Goal: Transaction & Acquisition: Purchase product/service

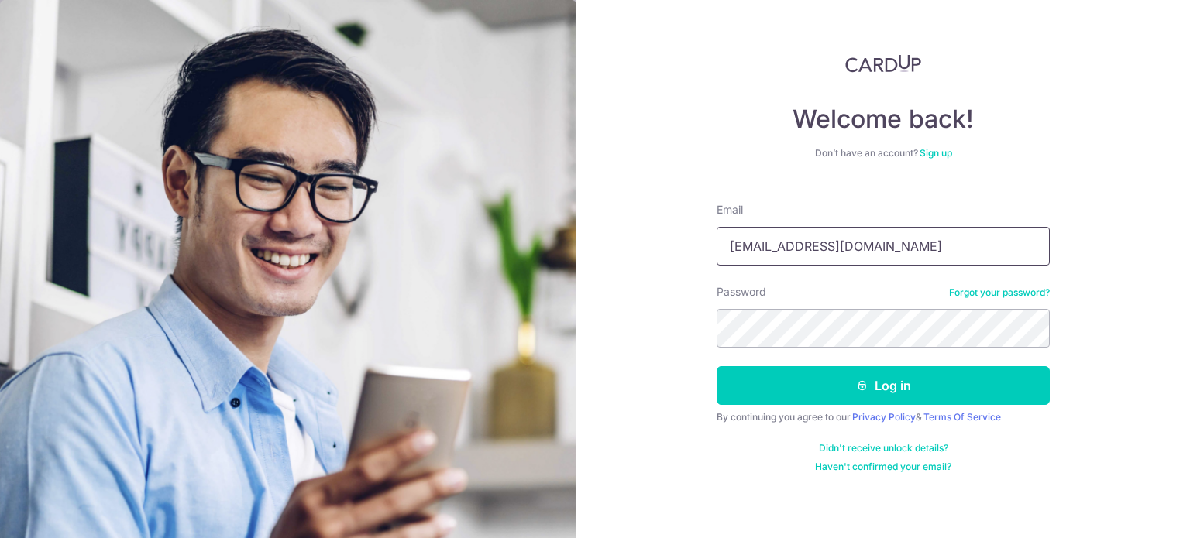
type input "[EMAIL_ADDRESS][DOMAIN_NAME]"
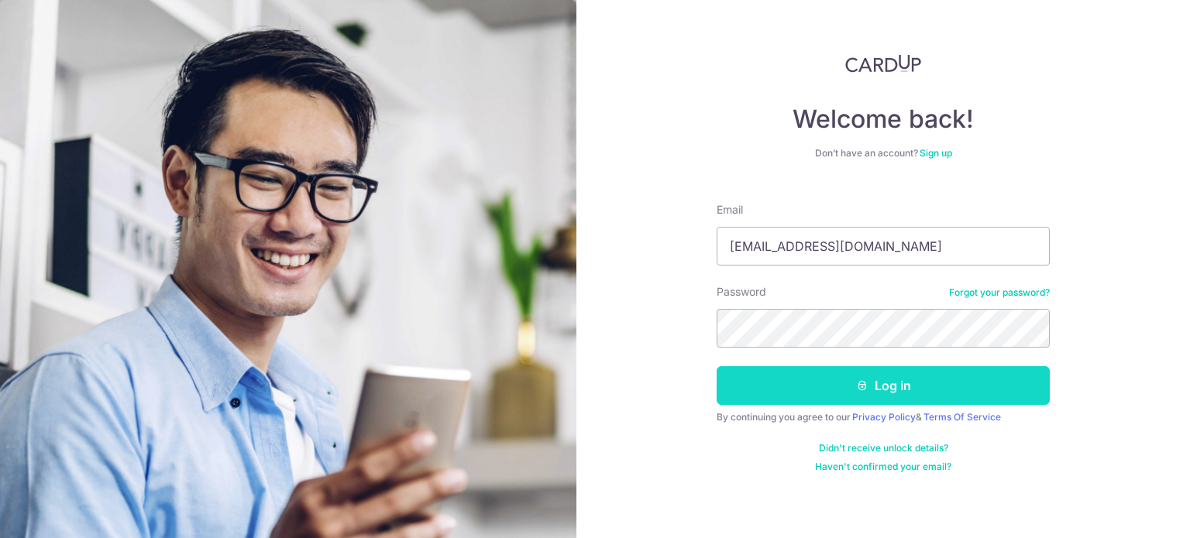
click at [922, 376] on button "Log in" at bounding box center [883, 385] width 333 height 39
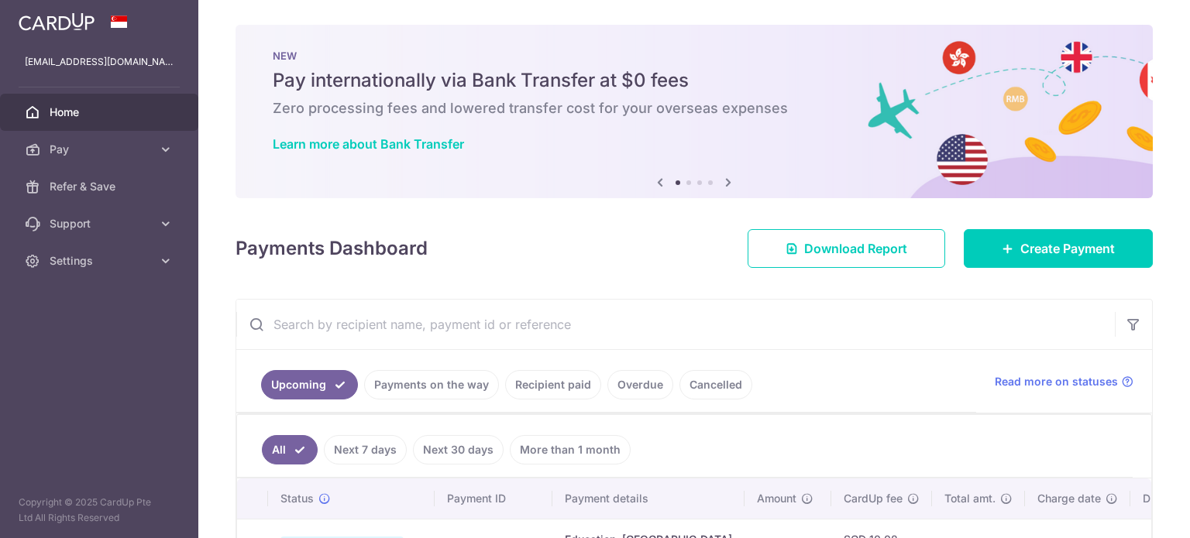
click at [1075, 227] on div "Payments Dashboard Download Report Create Payment" at bounding box center [694, 245] width 917 height 45
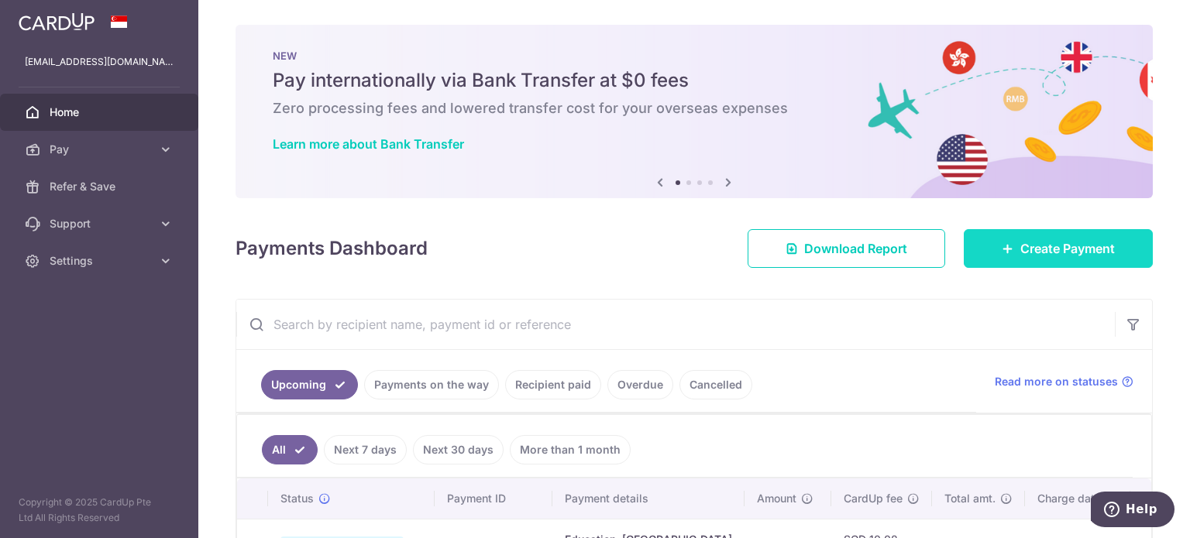
click at [1079, 246] on body "sharonlim89@gmail.com Home Pay Payments Recipients Cards Refer & Save Support F…" at bounding box center [595, 269] width 1190 height 538
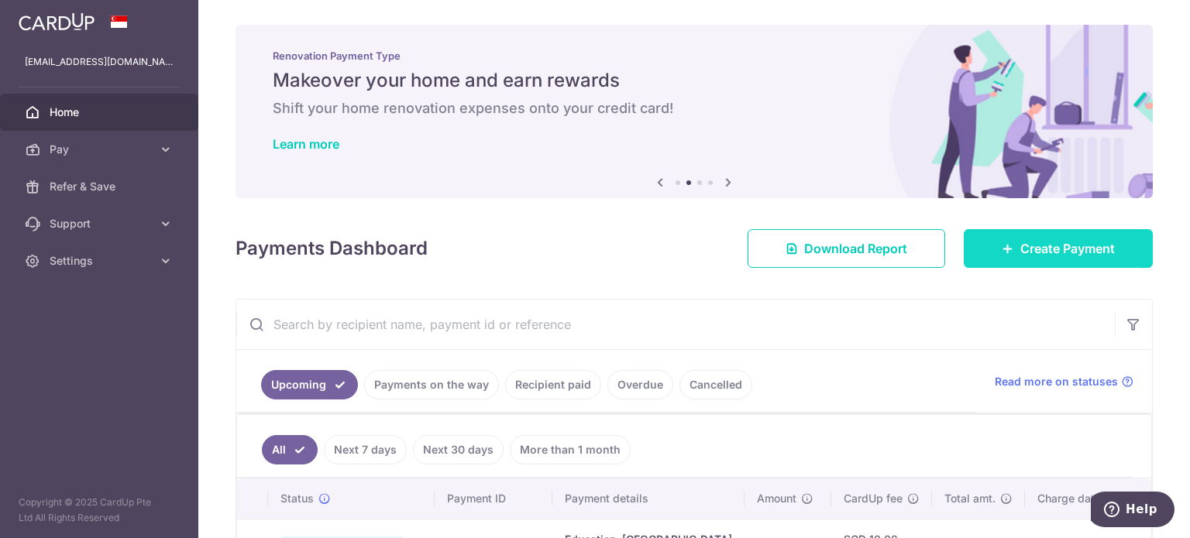
click at [1024, 248] on span "Create Payment" at bounding box center [1067, 248] width 95 height 19
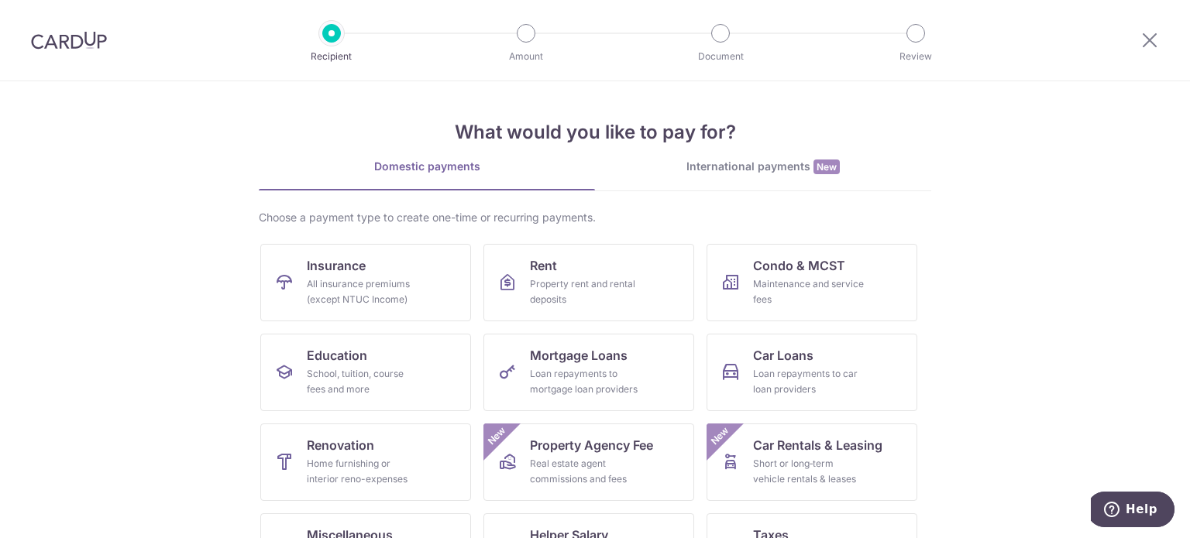
scroll to position [154, 0]
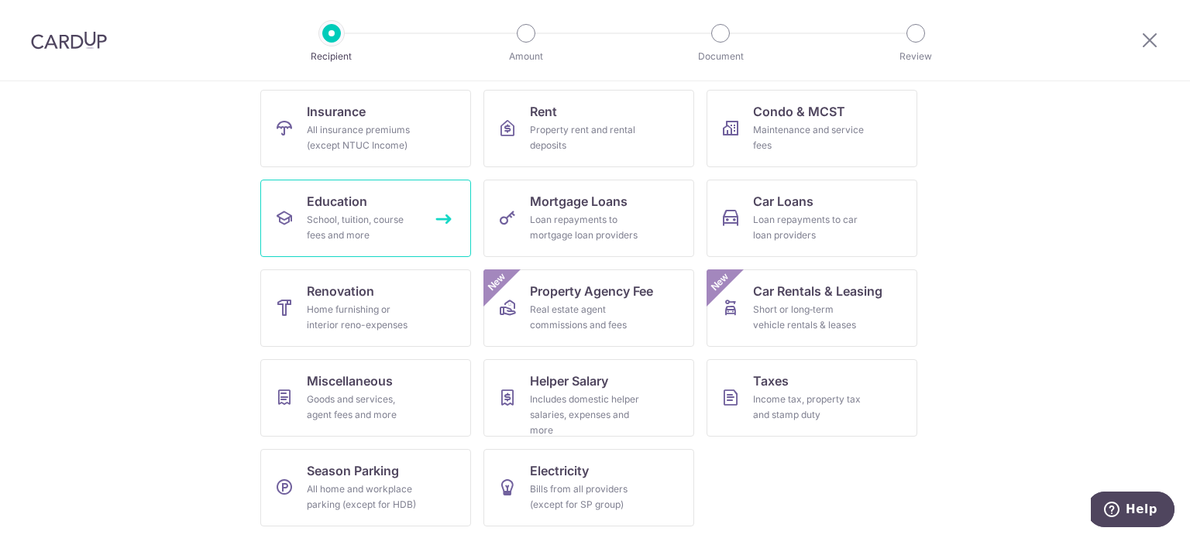
click at [381, 230] on div "School, tuition, course fees and more" at bounding box center [363, 227] width 112 height 31
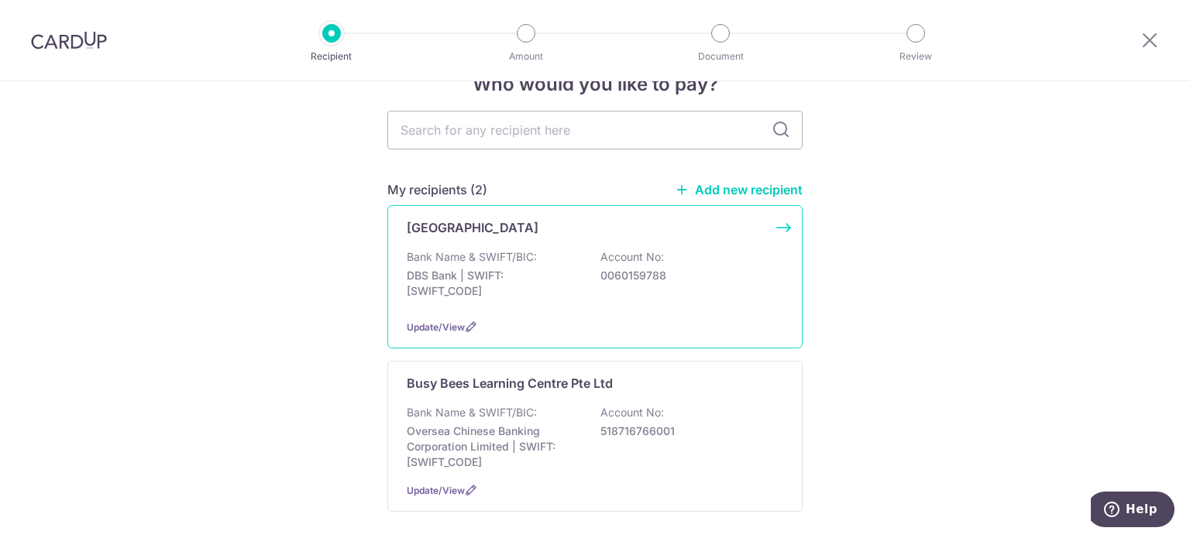
scroll to position [77, 0]
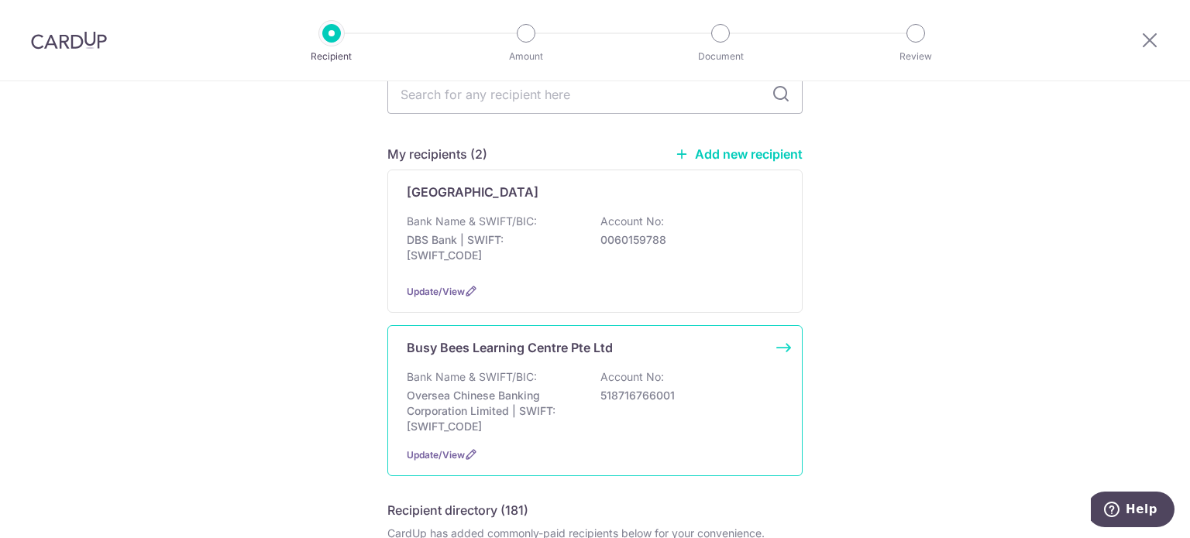
click at [770, 352] on div "Busy Bees Learning Centre Pte Ltd Bank Name & SWIFT/BIC: Oversea Chinese Bankin…" at bounding box center [594, 400] width 415 height 151
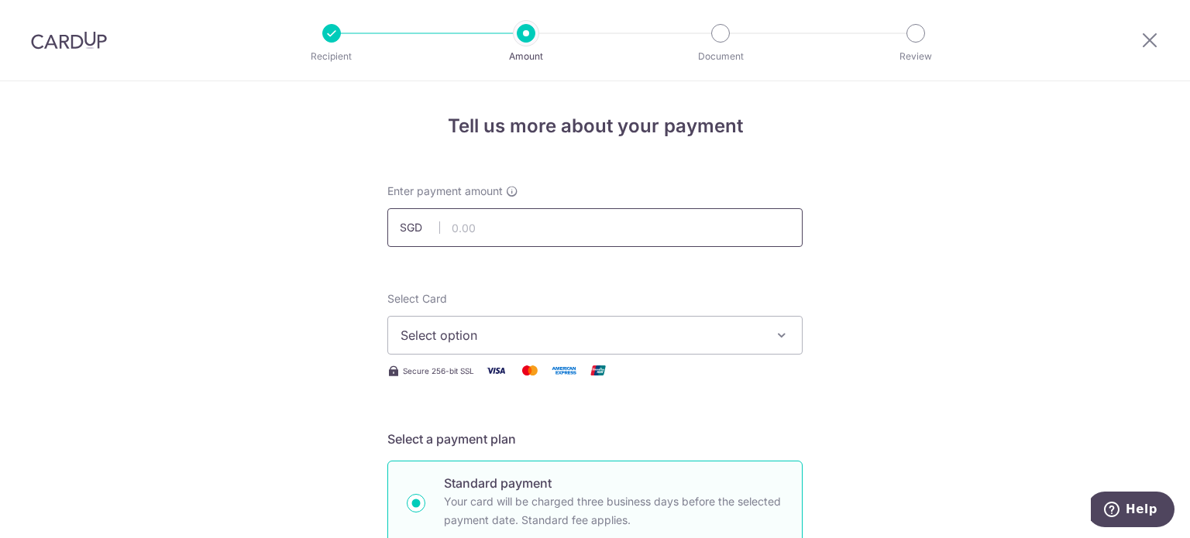
click at [571, 237] on input "text" at bounding box center [594, 227] width 415 height 39
type input "1,237.15"
click at [638, 324] on button "Select option" at bounding box center [594, 335] width 415 height 39
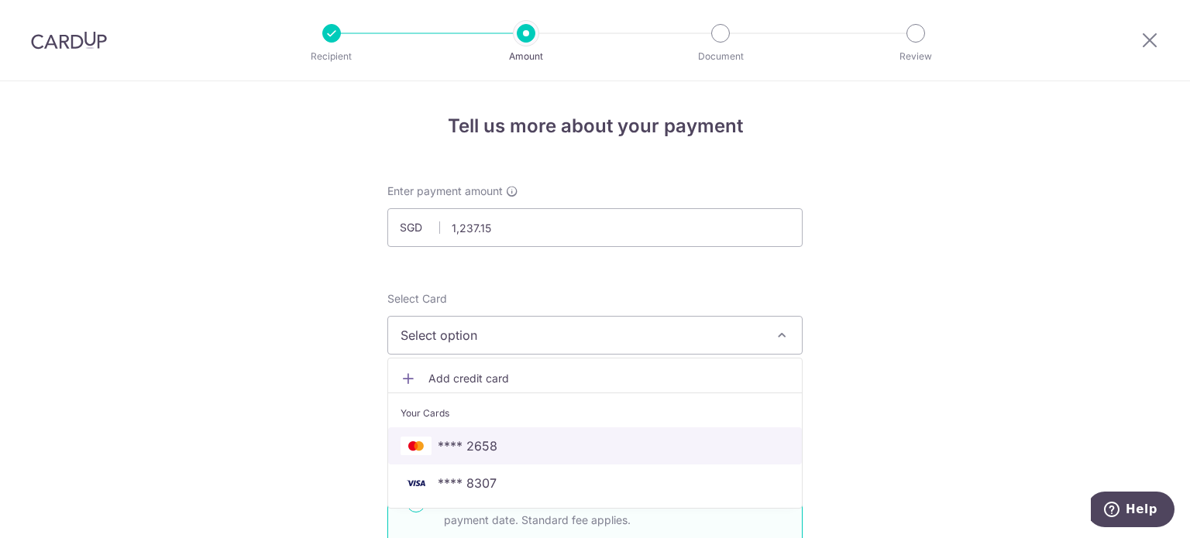
click at [635, 435] on link "**** 2658" at bounding box center [595, 446] width 414 height 37
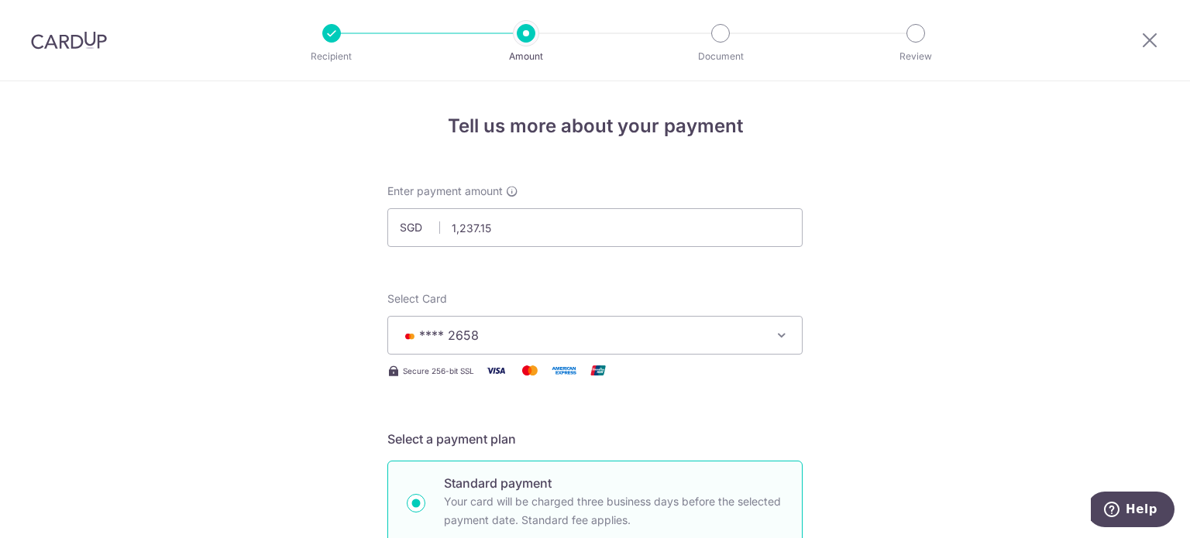
click at [664, 331] on span "**** 2658" at bounding box center [581, 335] width 361 height 19
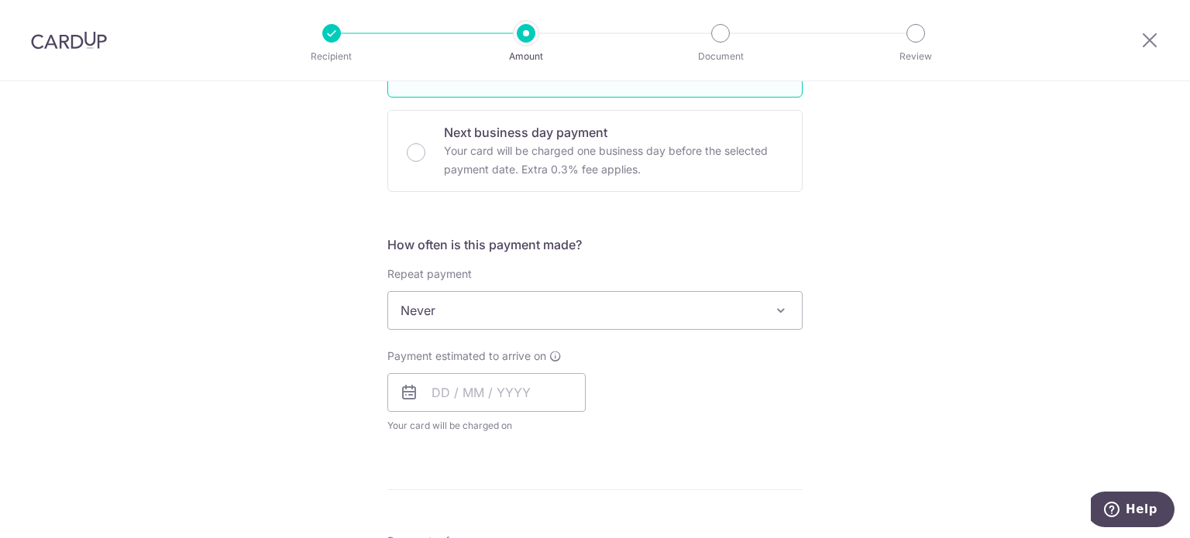
scroll to position [465, 0]
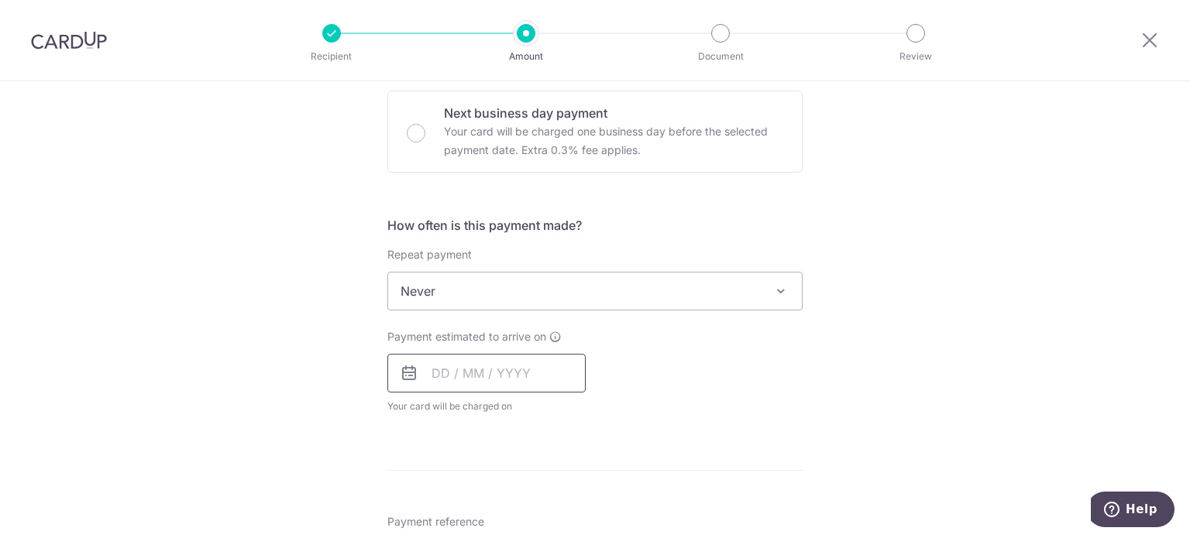
click at [428, 380] on input "text" at bounding box center [486, 373] width 198 height 39
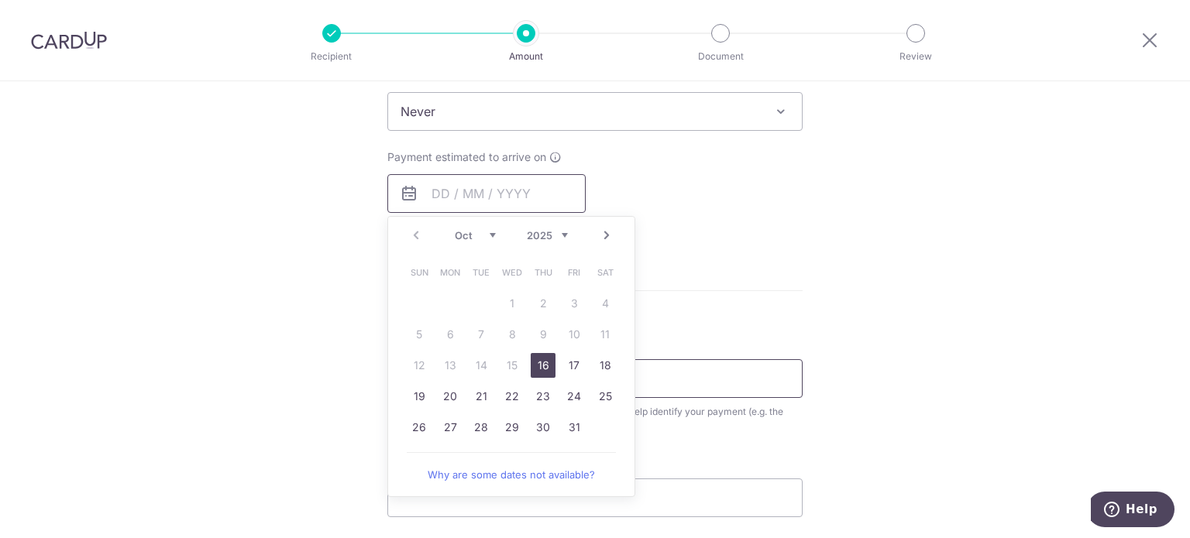
scroll to position [697, 0]
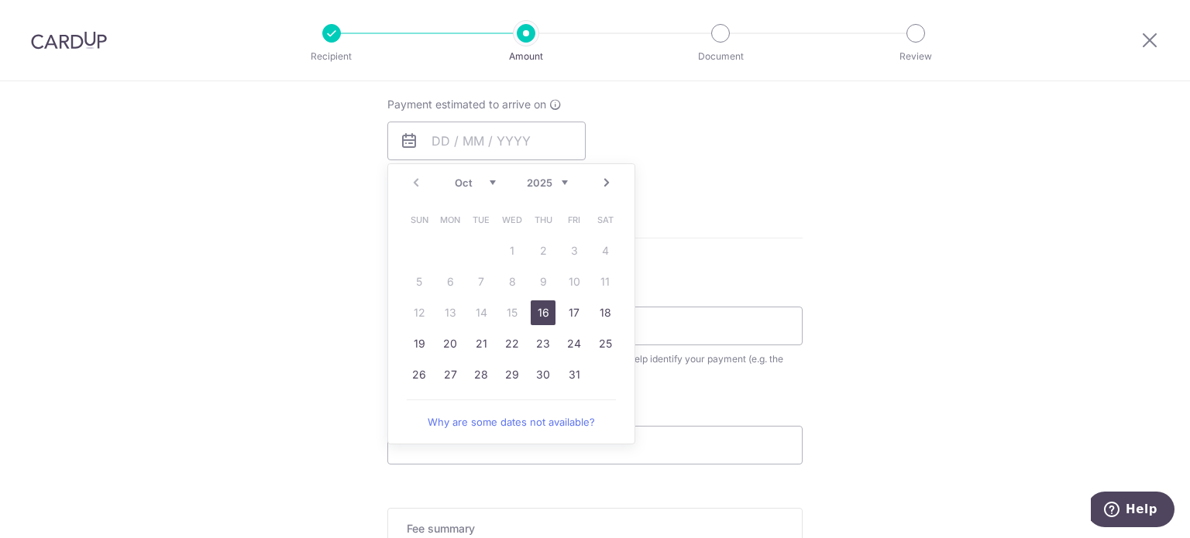
click at [604, 180] on link "Next" at bounding box center [606, 183] width 19 height 19
click at [440, 278] on link "3" at bounding box center [450, 282] width 25 height 25
type input "[DATE]"
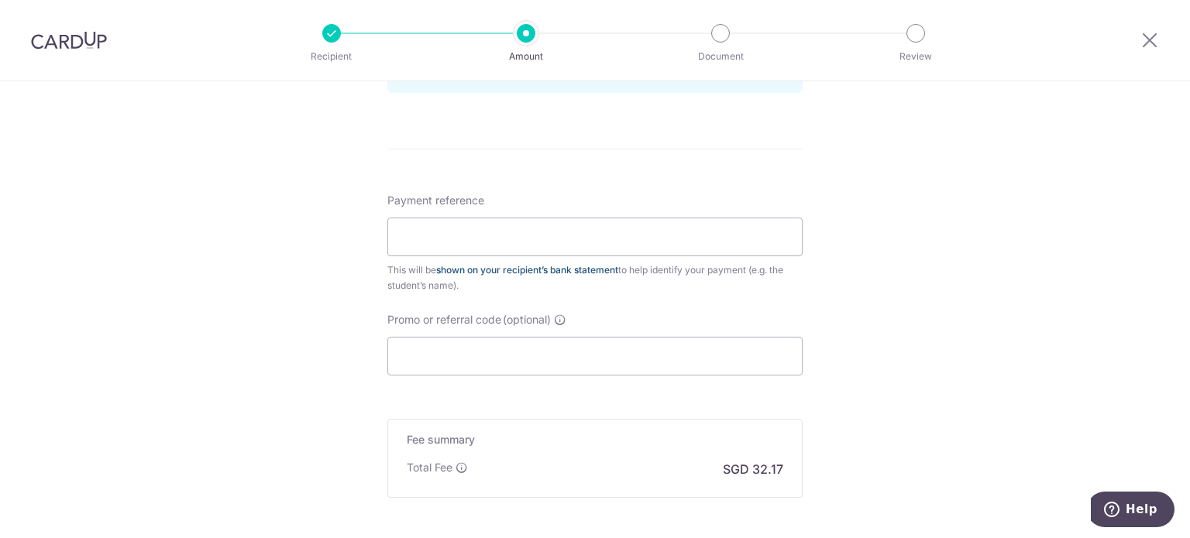
scroll to position [852, 0]
click at [587, 226] on input "Payment reference" at bounding box center [594, 234] width 415 height 39
type input "11709-2py, 90402757"
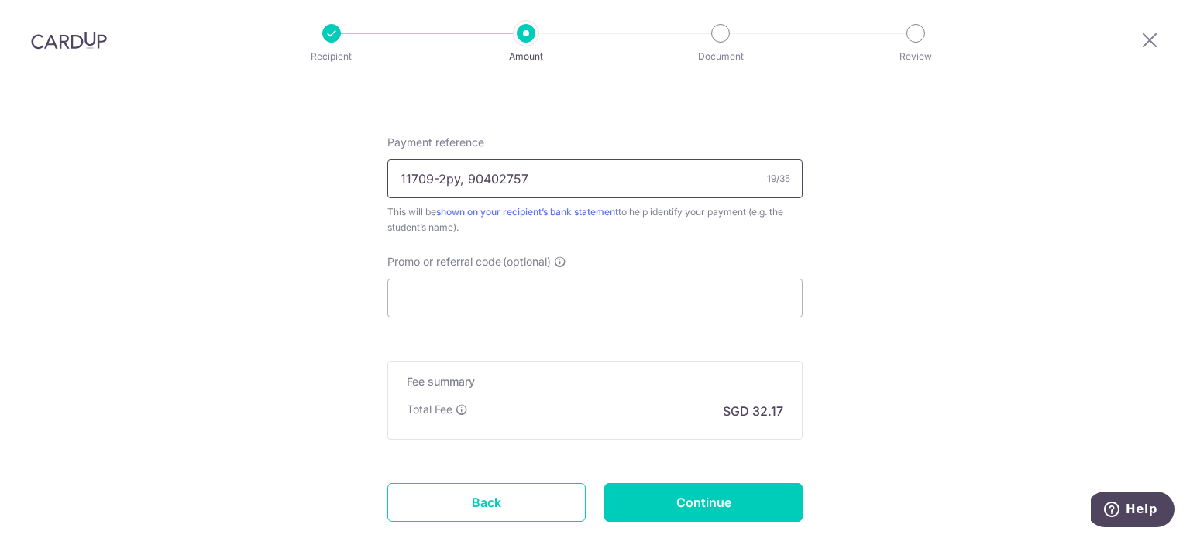
scroll to position [930, 0]
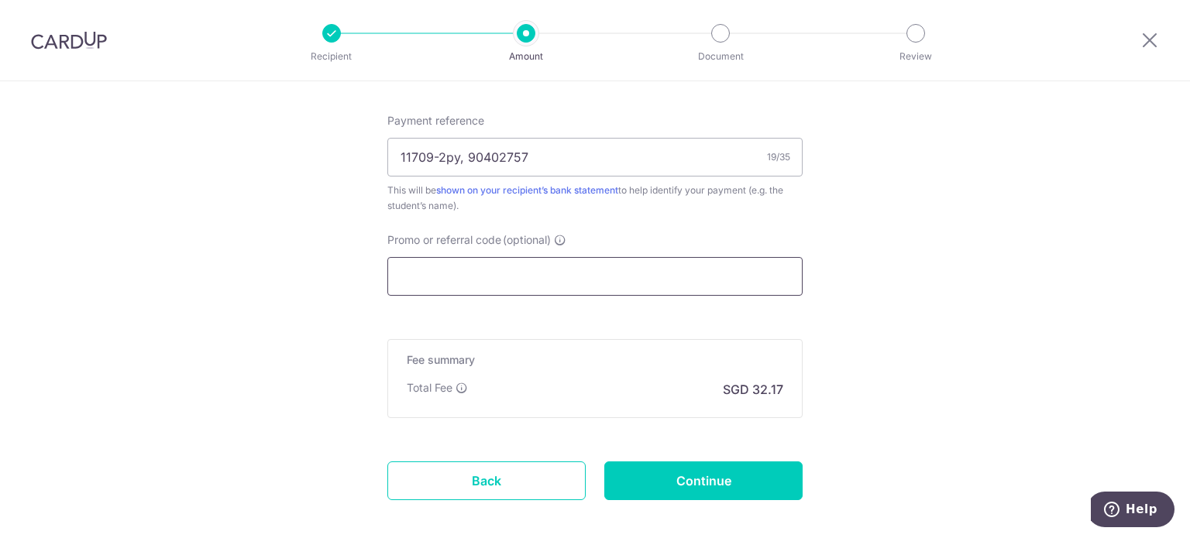
click at [659, 271] on input "Promo or referral code (optional)" at bounding box center [594, 276] width 415 height 39
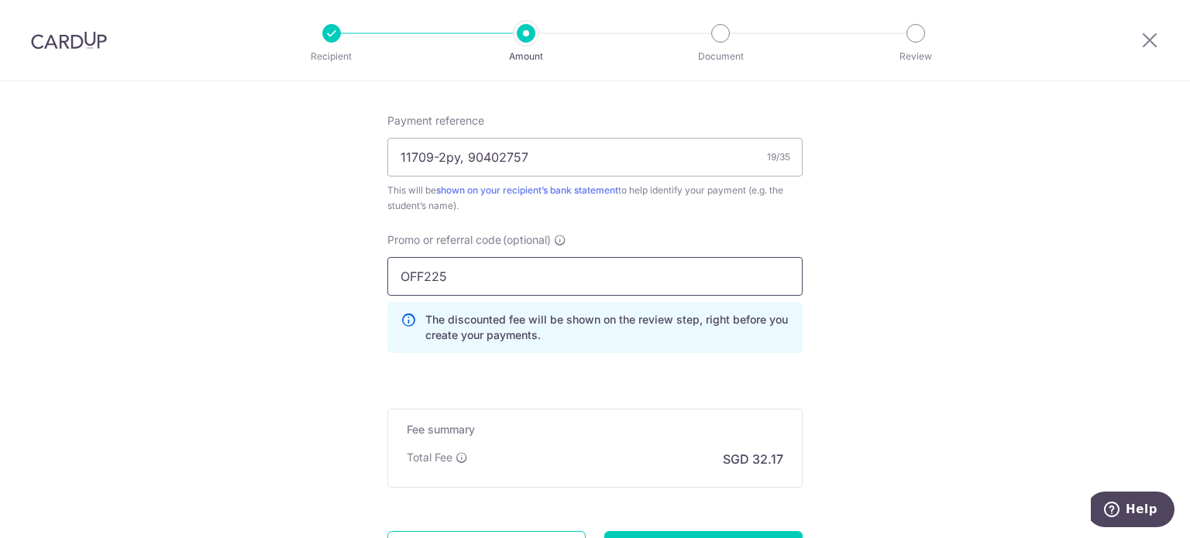
type input "OFF225"
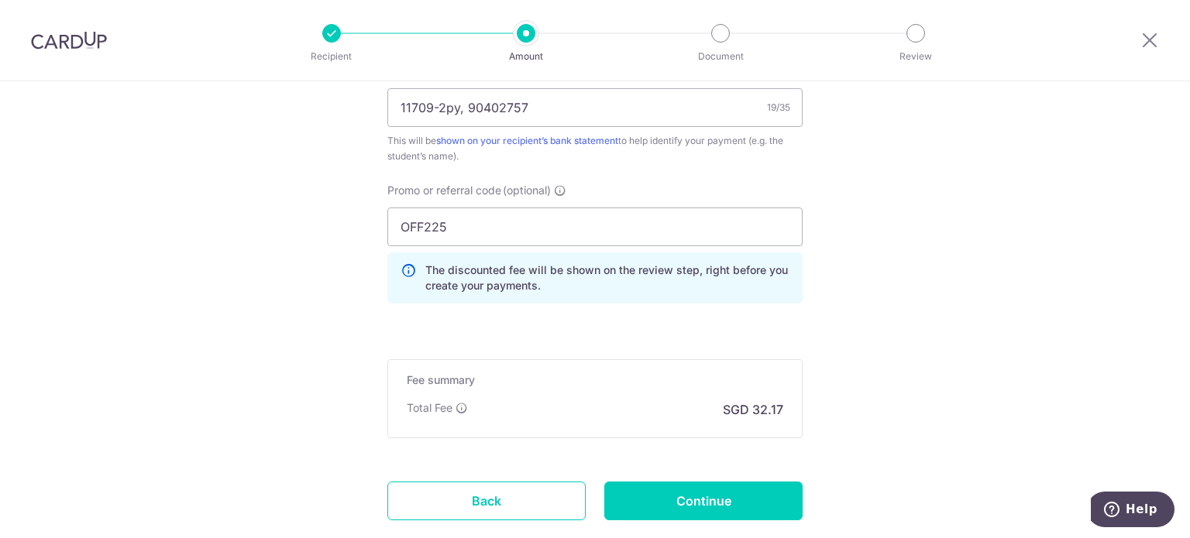
scroll to position [1075, 0]
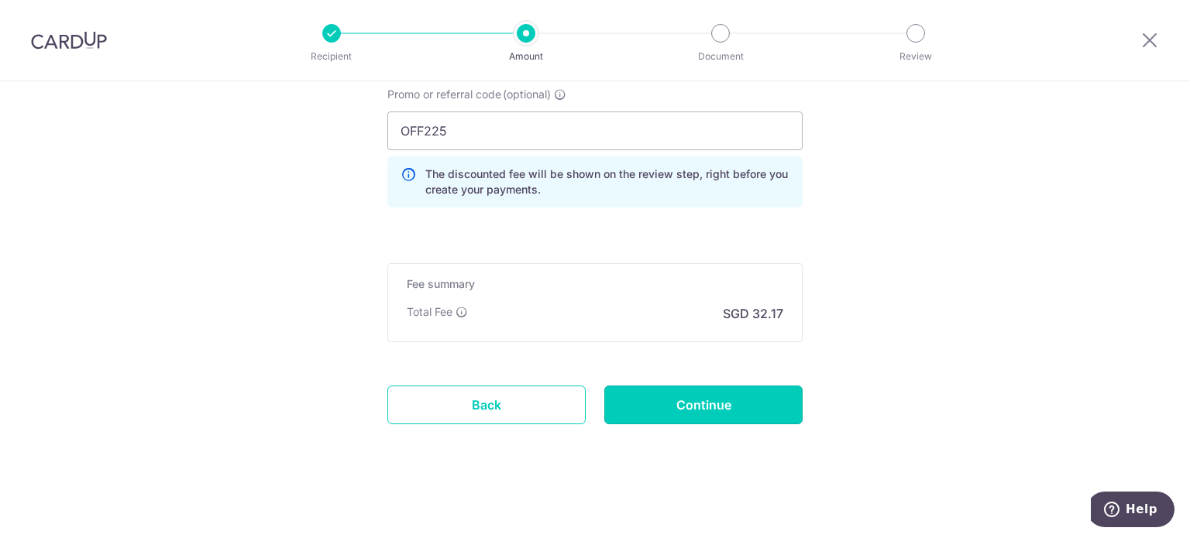
drag, startPoint x: 750, startPoint y: 398, endPoint x: 733, endPoint y: 387, distance: 20.6
click at [750, 399] on input "Continue" at bounding box center [703, 405] width 198 height 39
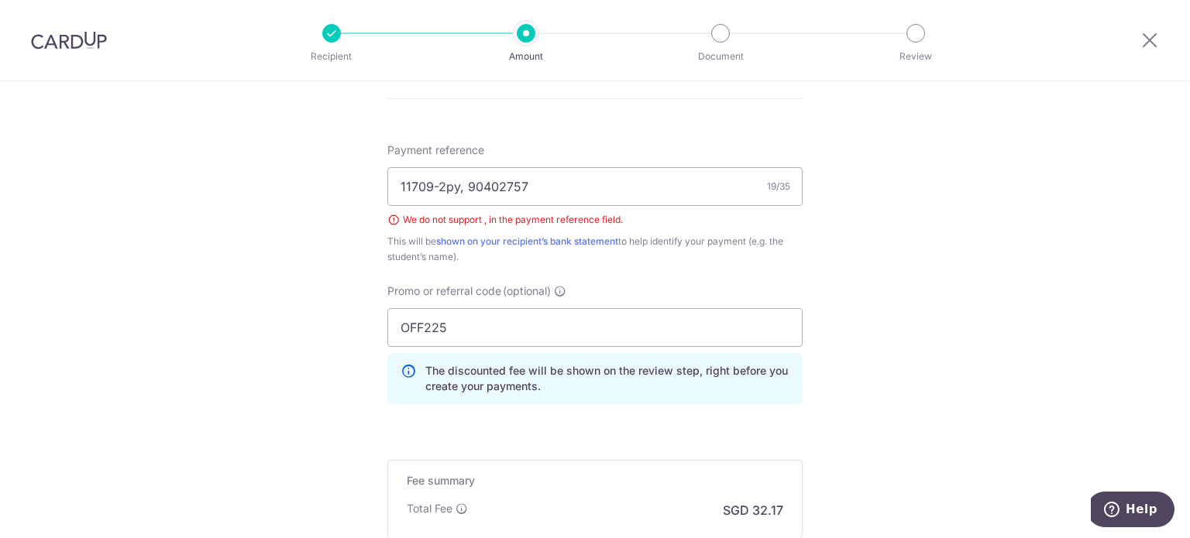
scroll to position [875, 0]
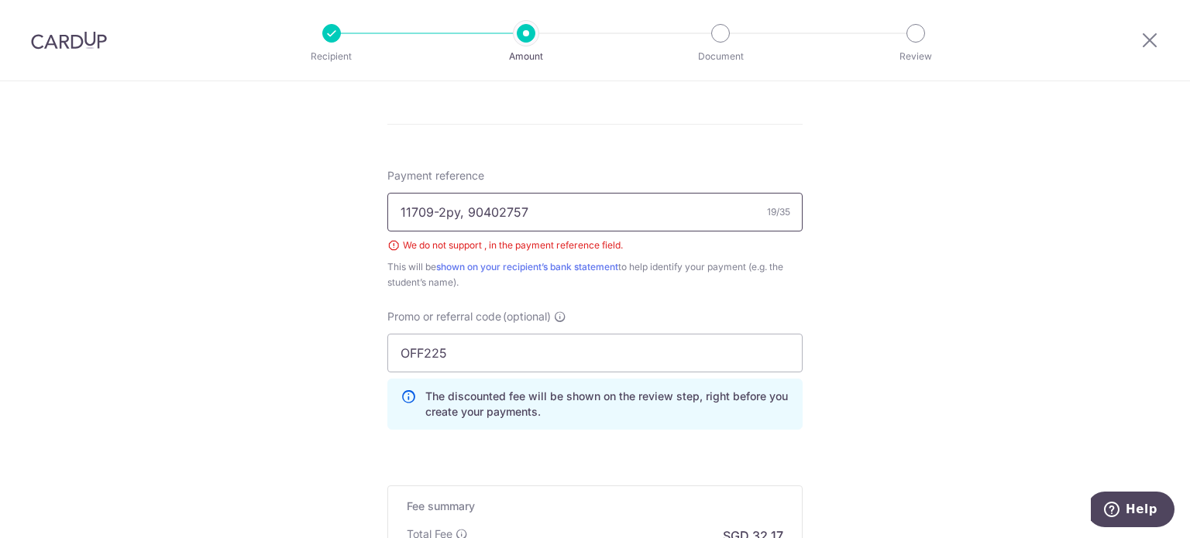
click at [456, 215] on input "11709-2py, 90402757" at bounding box center [594, 212] width 415 height 39
click at [545, 206] on input "11709-2py 90402757" at bounding box center [594, 212] width 415 height 39
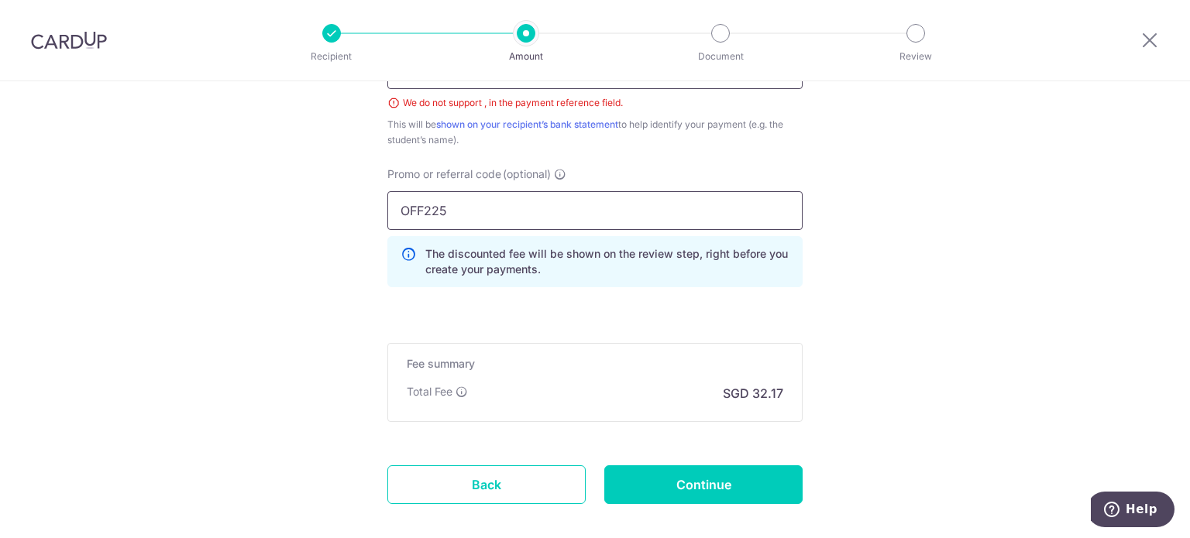
scroll to position [1097, 0]
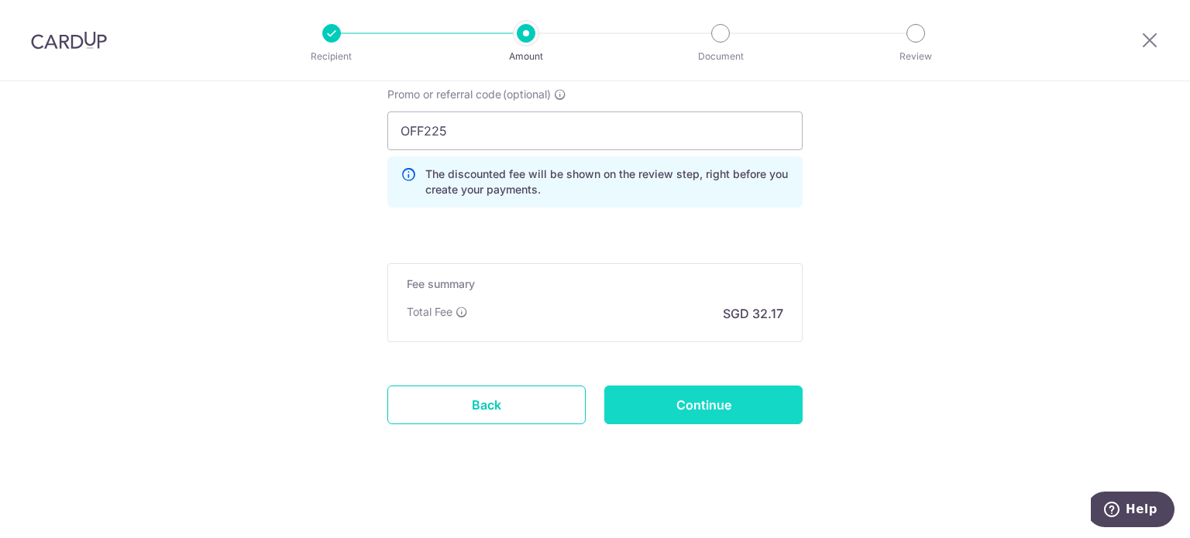
type input "11709-2py 90402757"
click at [679, 401] on input "Continue" at bounding box center [703, 405] width 198 height 39
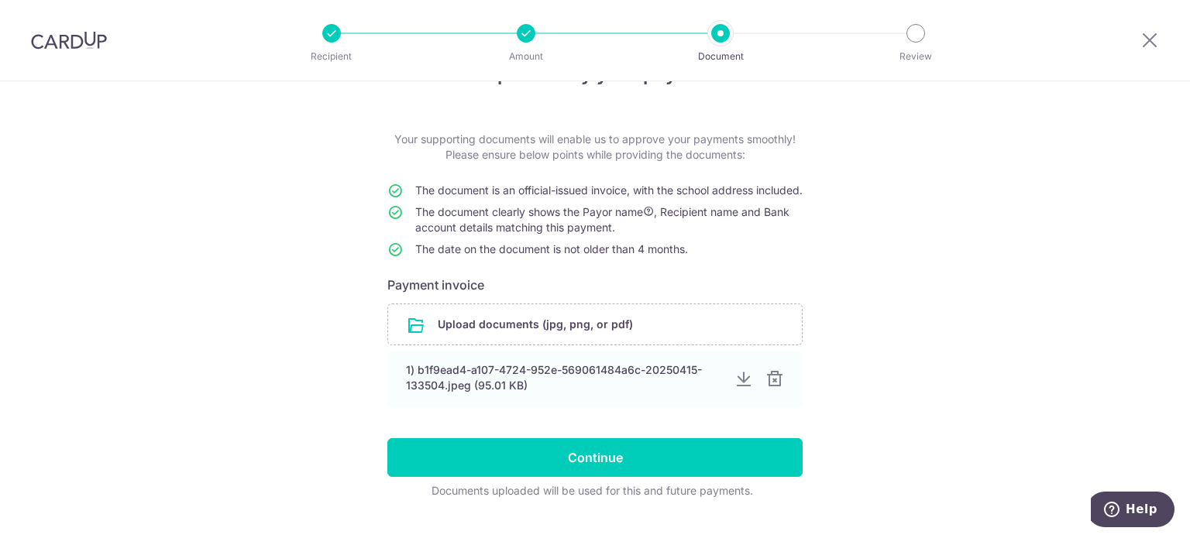
scroll to position [77, 0]
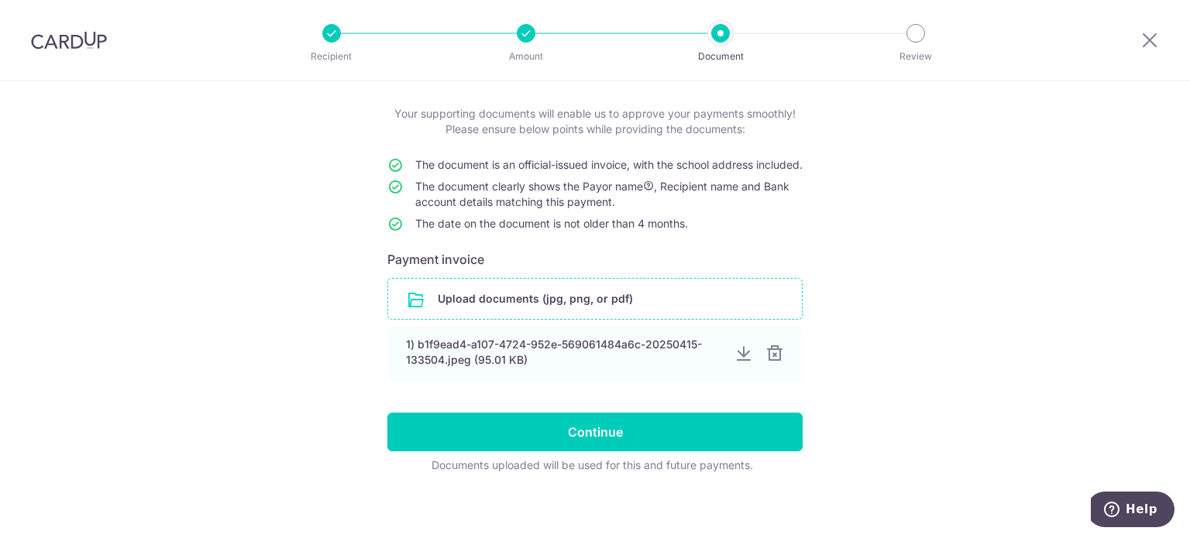
click at [591, 311] on input "file" at bounding box center [595, 299] width 414 height 40
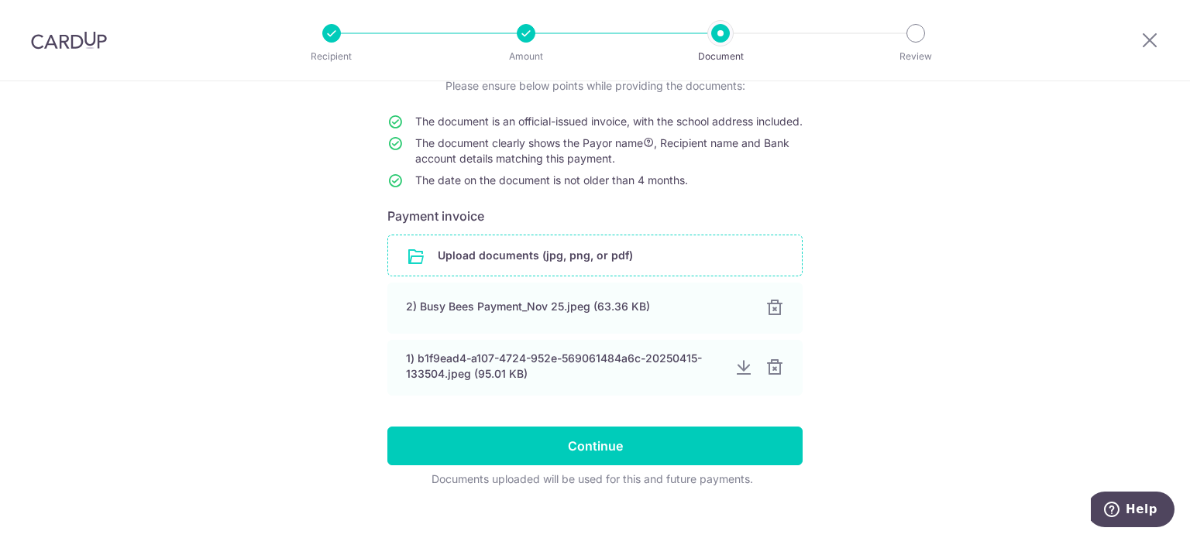
scroll to position [157, 0]
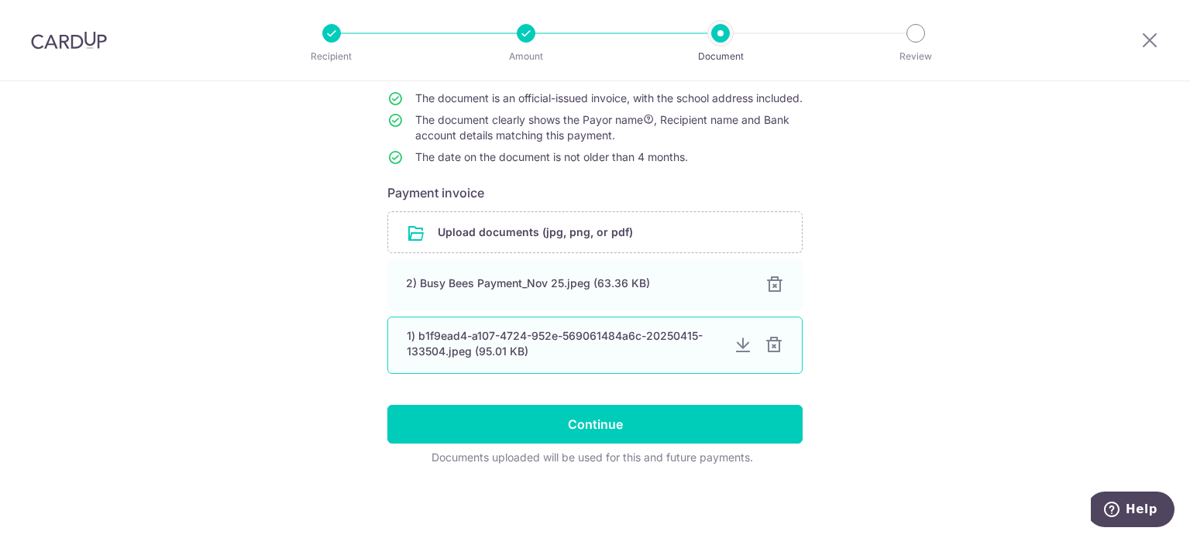
click at [734, 346] on div at bounding box center [743, 345] width 19 height 19
click at [769, 344] on div at bounding box center [774, 345] width 19 height 19
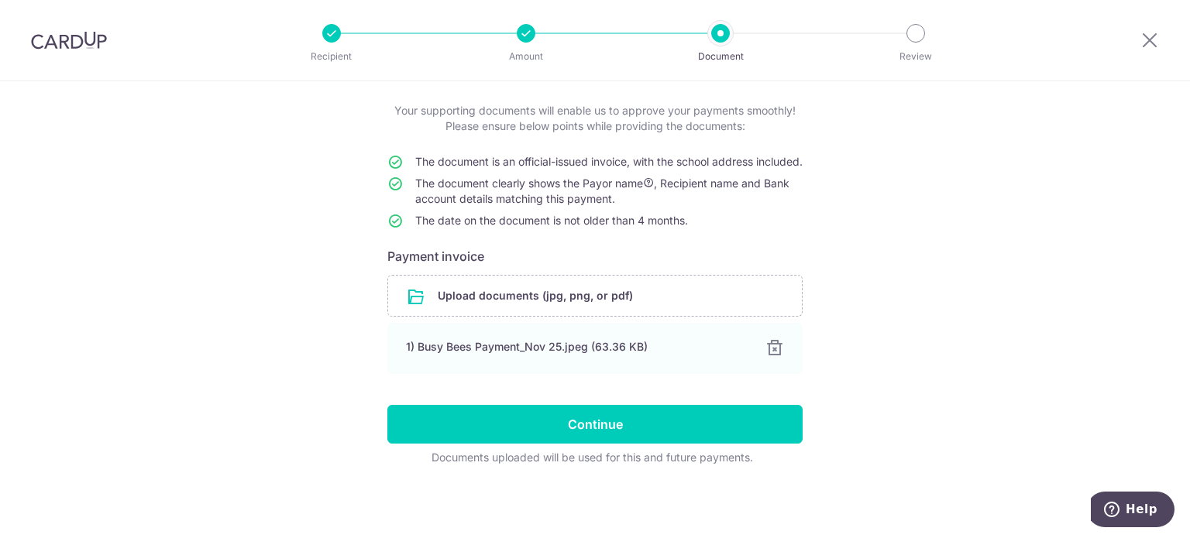
click at [947, 331] on div "Help us verify your payment Your supporting documents will enable us to approve…" at bounding box center [595, 270] width 1190 height 538
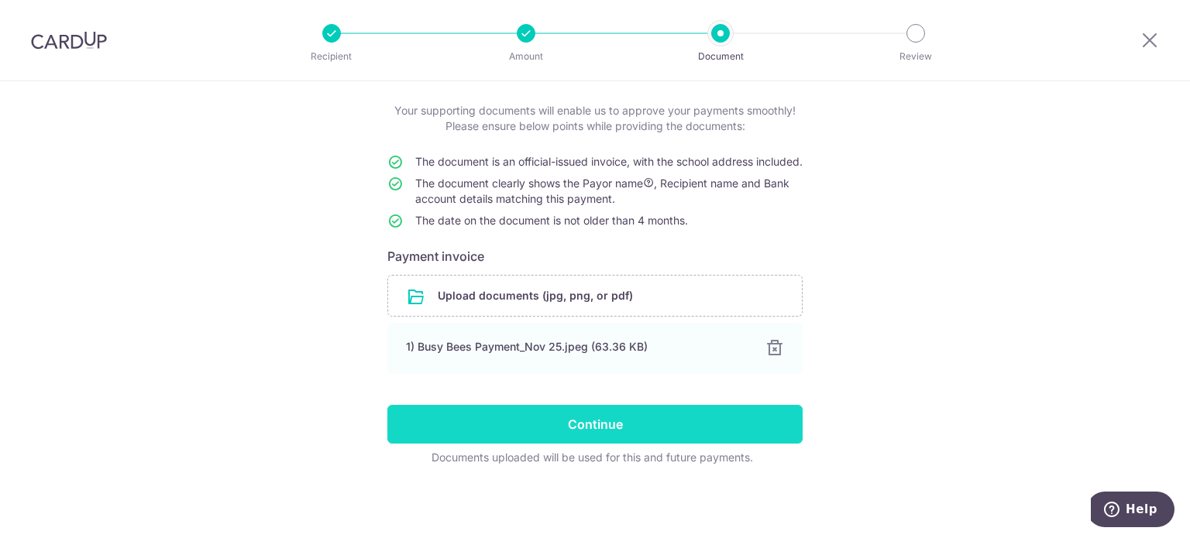
click at [691, 419] on input "Continue" at bounding box center [594, 424] width 415 height 39
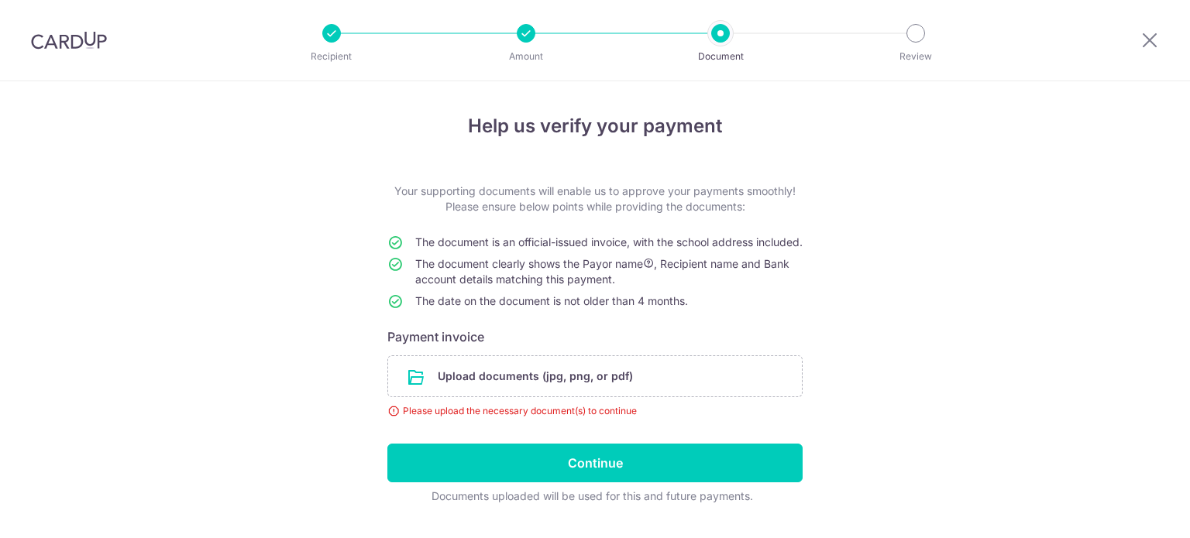
scroll to position [53, 0]
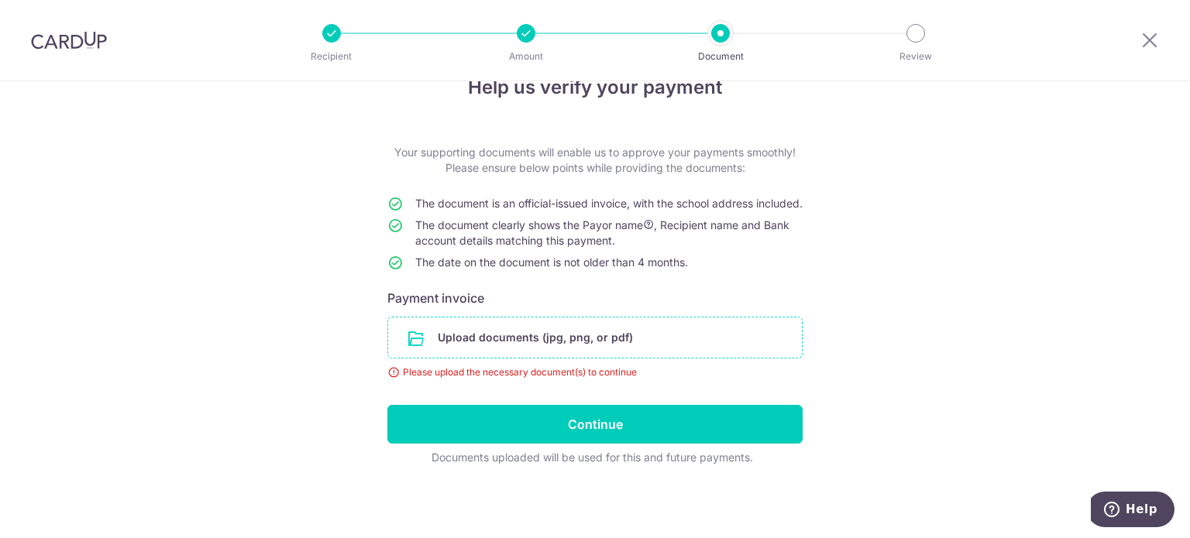
click at [578, 334] on input "file" at bounding box center [595, 338] width 414 height 40
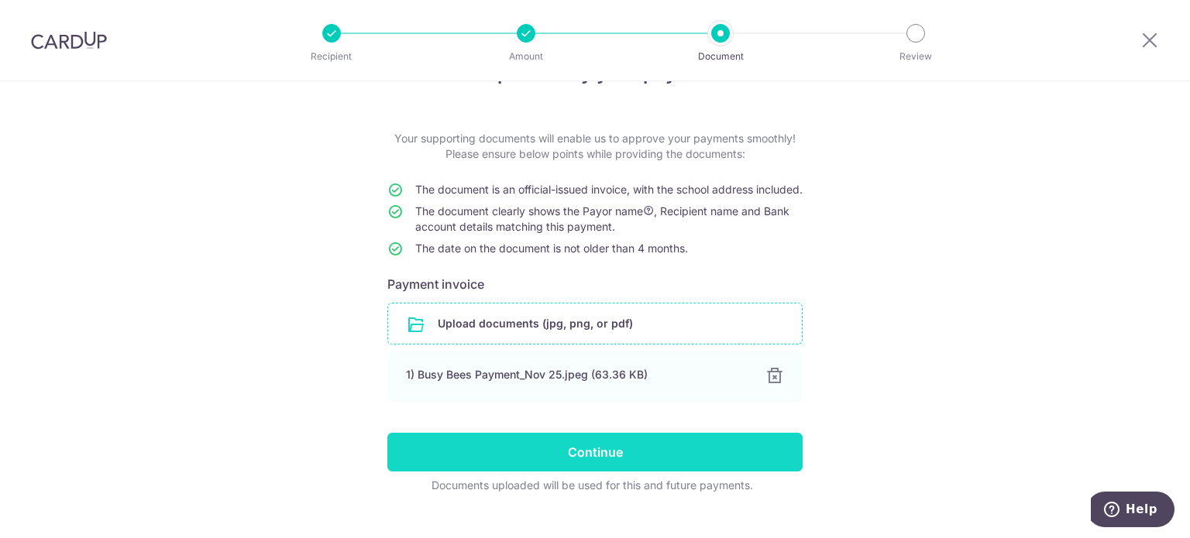
click at [716, 462] on input "Continue" at bounding box center [594, 452] width 415 height 39
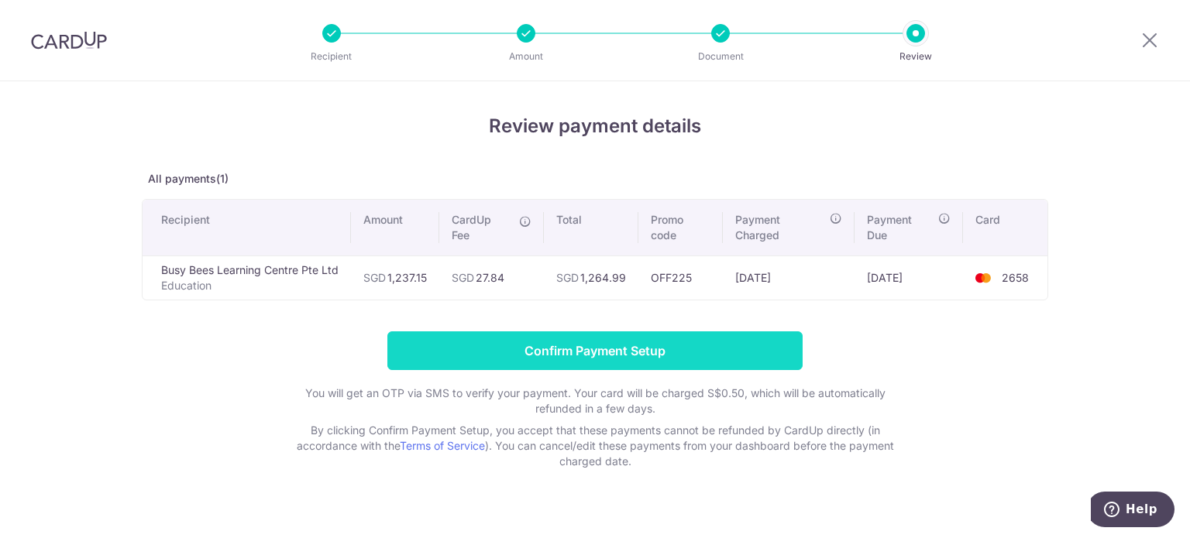
click at [681, 349] on input "Confirm Payment Setup" at bounding box center [594, 351] width 415 height 39
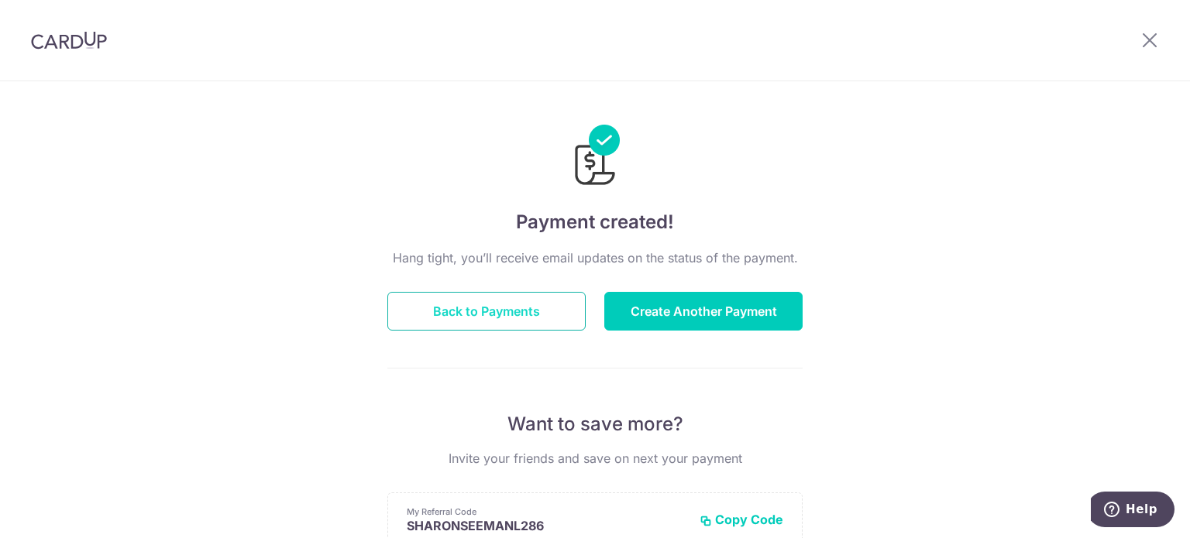
click at [452, 306] on button "Back to Payments" at bounding box center [486, 311] width 198 height 39
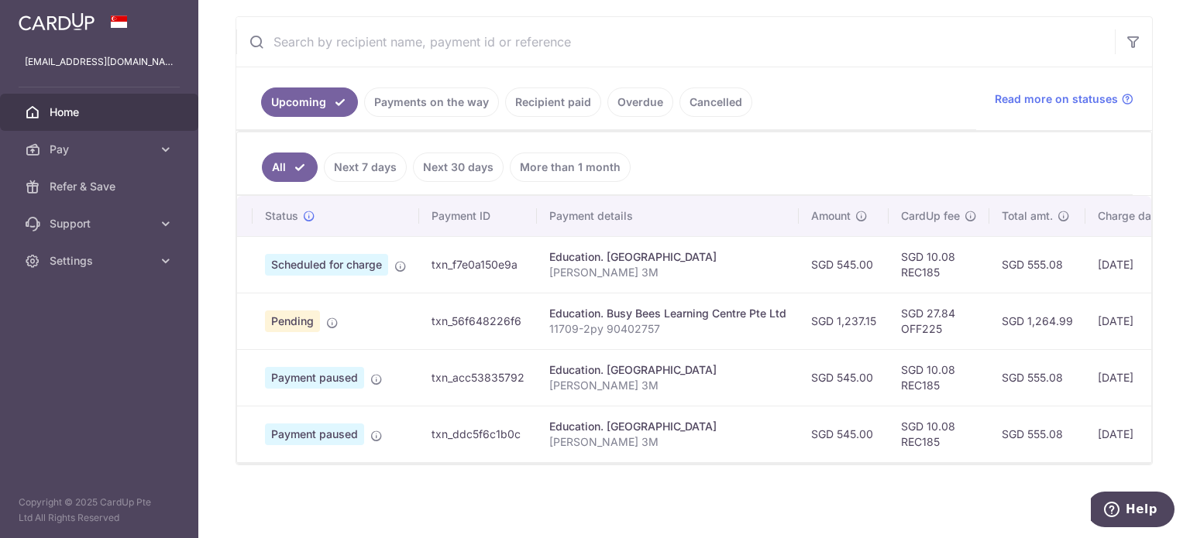
scroll to position [0, 40]
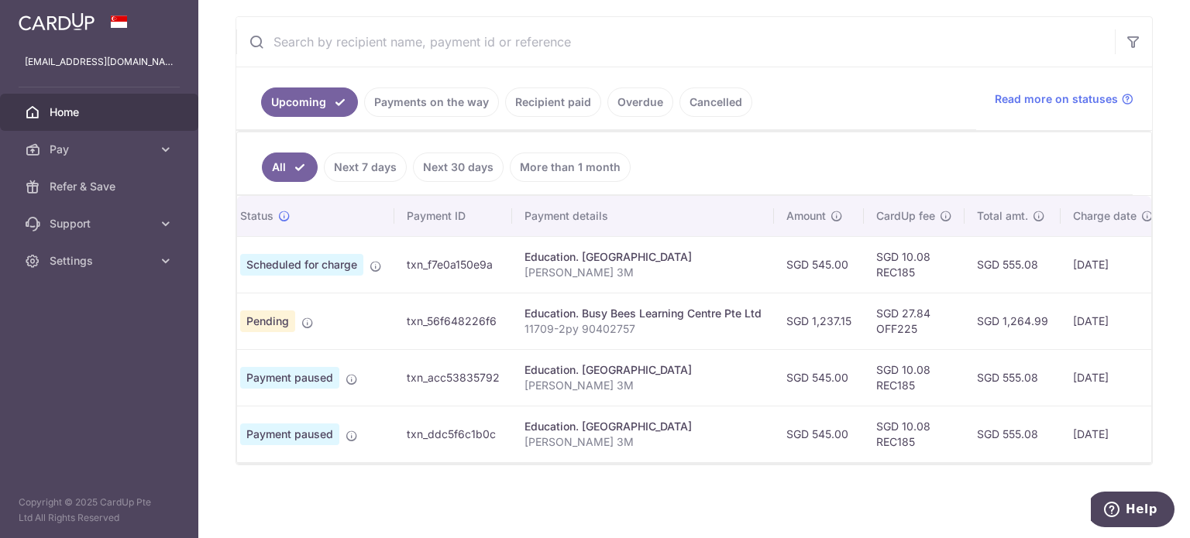
drag, startPoint x: 852, startPoint y: 318, endPoint x: 809, endPoint y: 296, distance: 48.9
click at [812, 309] on td "SGD 1,237.15" at bounding box center [819, 321] width 90 height 57
copy td "1,237.15"
drag, startPoint x: 935, startPoint y: 310, endPoint x: 900, endPoint y: 300, distance: 36.3
click at [900, 300] on td "SGD 27.84 OFF225" at bounding box center [914, 321] width 101 height 57
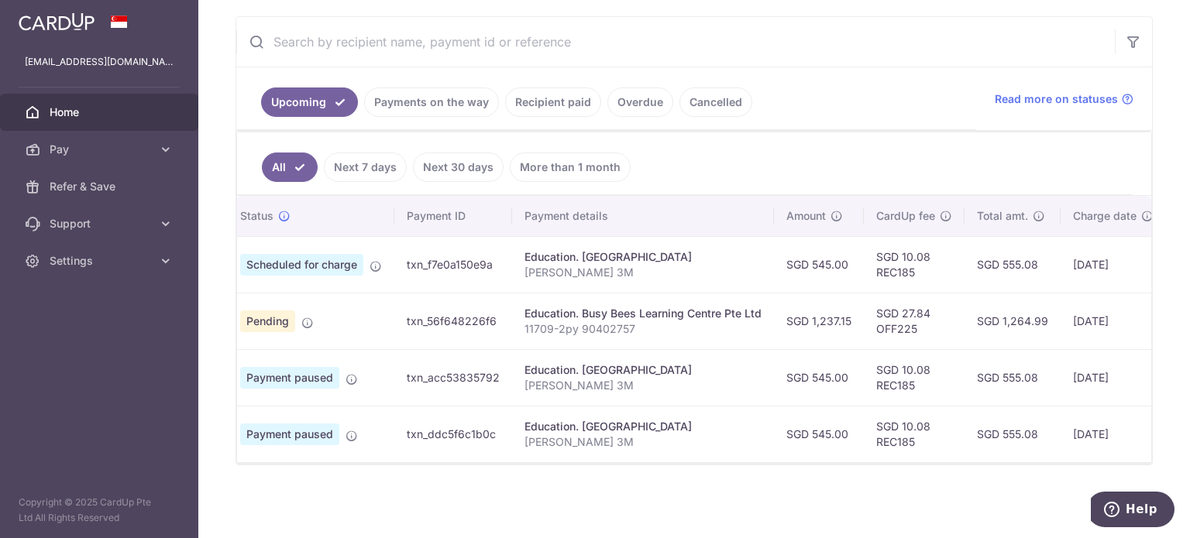
copy td "27.84"
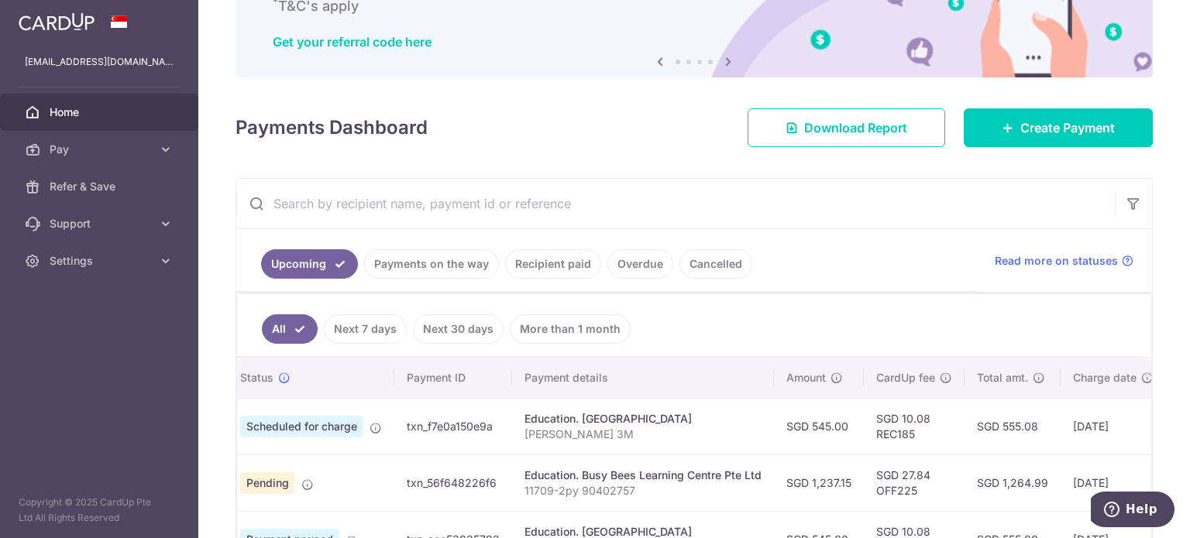
scroll to position [0, 0]
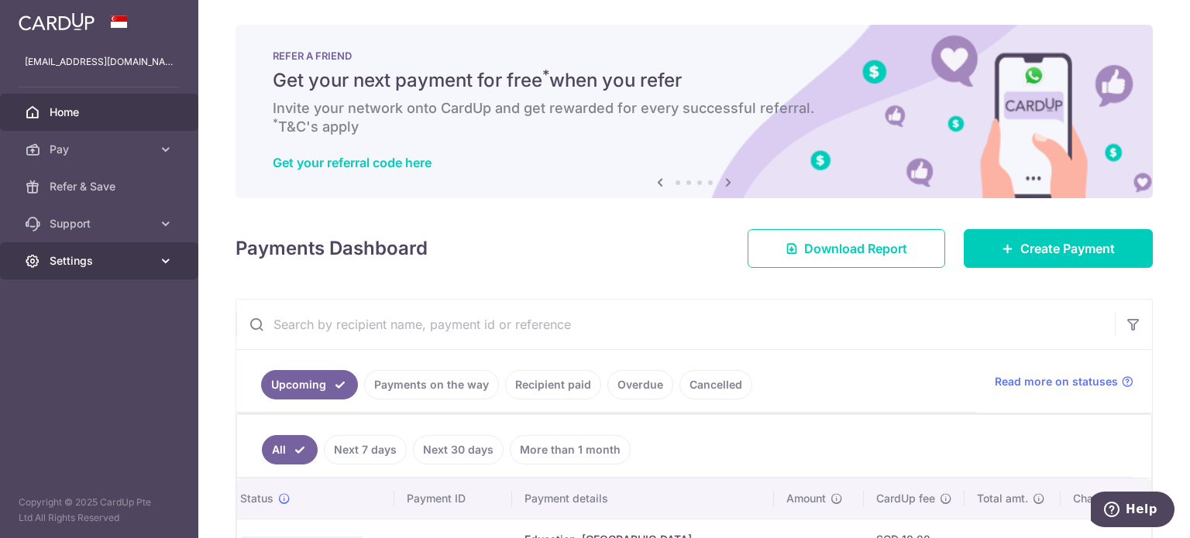
click at [104, 258] on span "Settings" at bounding box center [101, 260] width 102 height 15
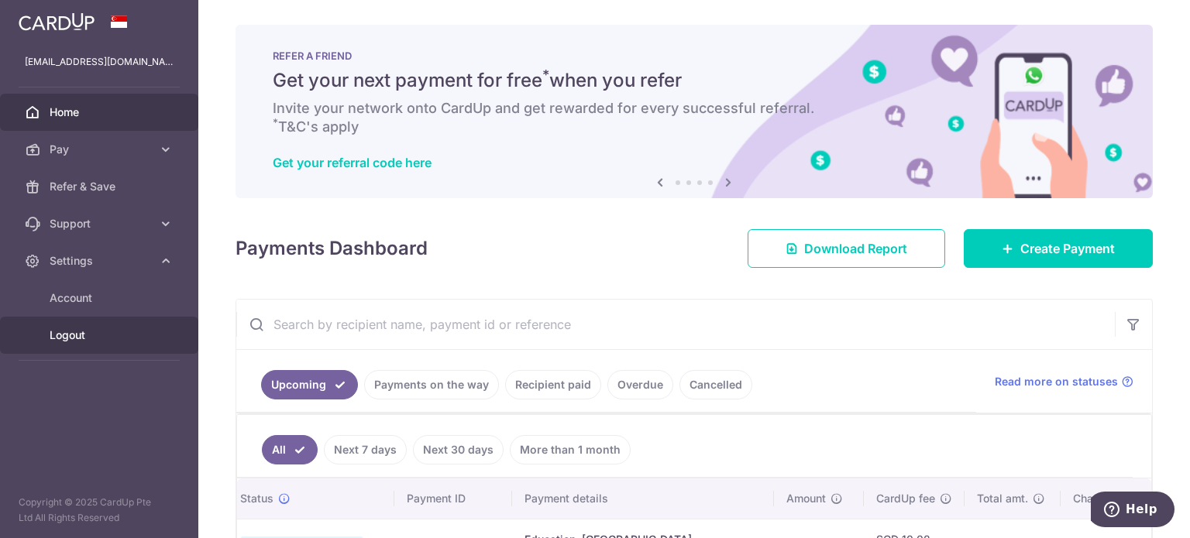
click at [96, 350] on link "Logout" at bounding box center [99, 335] width 198 height 37
